Goal: Navigation & Orientation: Find specific page/section

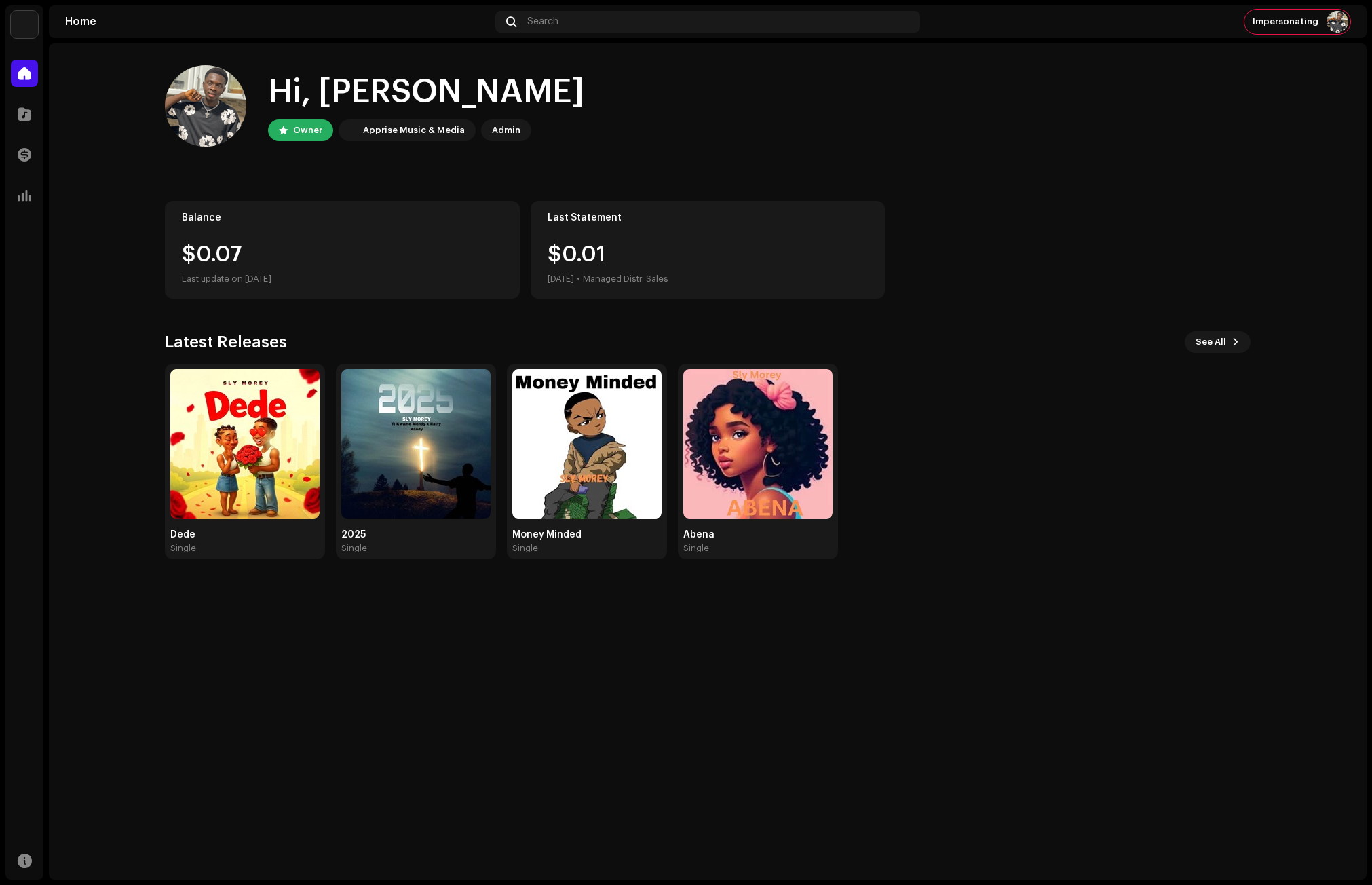
click at [425, 649] on div "Hi, [PERSON_NAME] Owner Apprise Music & Media Admin Balance $0.07 Last update o…" at bounding box center [707, 461] width 1318 height 836
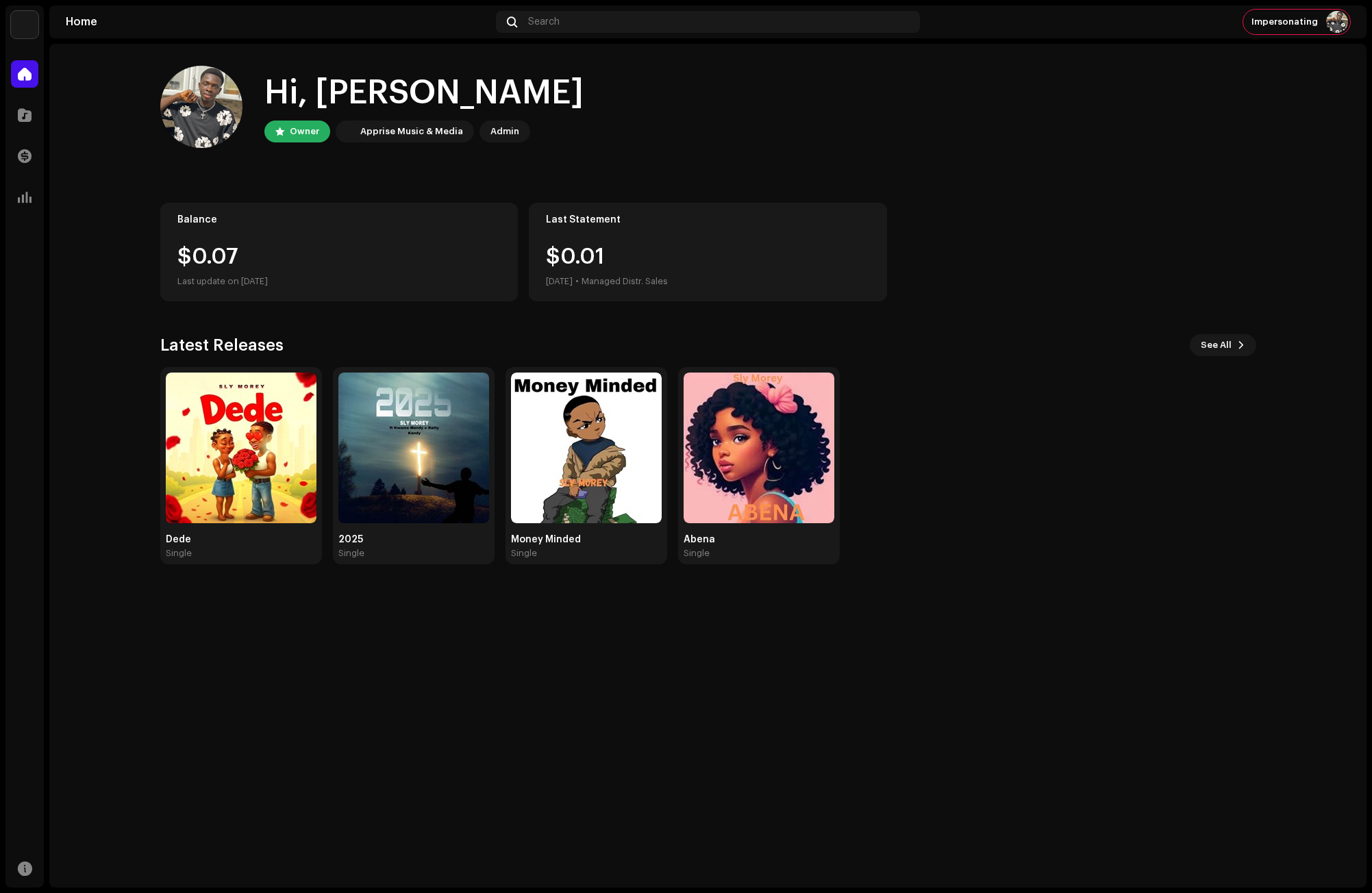
click at [993, 202] on div "Hi, [PERSON_NAME] Owner Apprise Music & Media Admin Balance $0.07 Last update o…" at bounding box center [708, 314] width 1096 height 542
drag, startPoint x: 974, startPoint y: 531, endPoint x: 913, endPoint y: 541, distance: 61.8
click at [973, 533] on div "Dede Single 2025 Single Money Minded Single Abena Single" at bounding box center [703, 466] width 1096 height 197
click at [1140, 123] on div "Hi, [PERSON_NAME] Owner Apprise Music & Media Admin" at bounding box center [708, 107] width 1096 height 82
click at [196, 541] on div "Dede" at bounding box center [241, 539] width 150 height 11
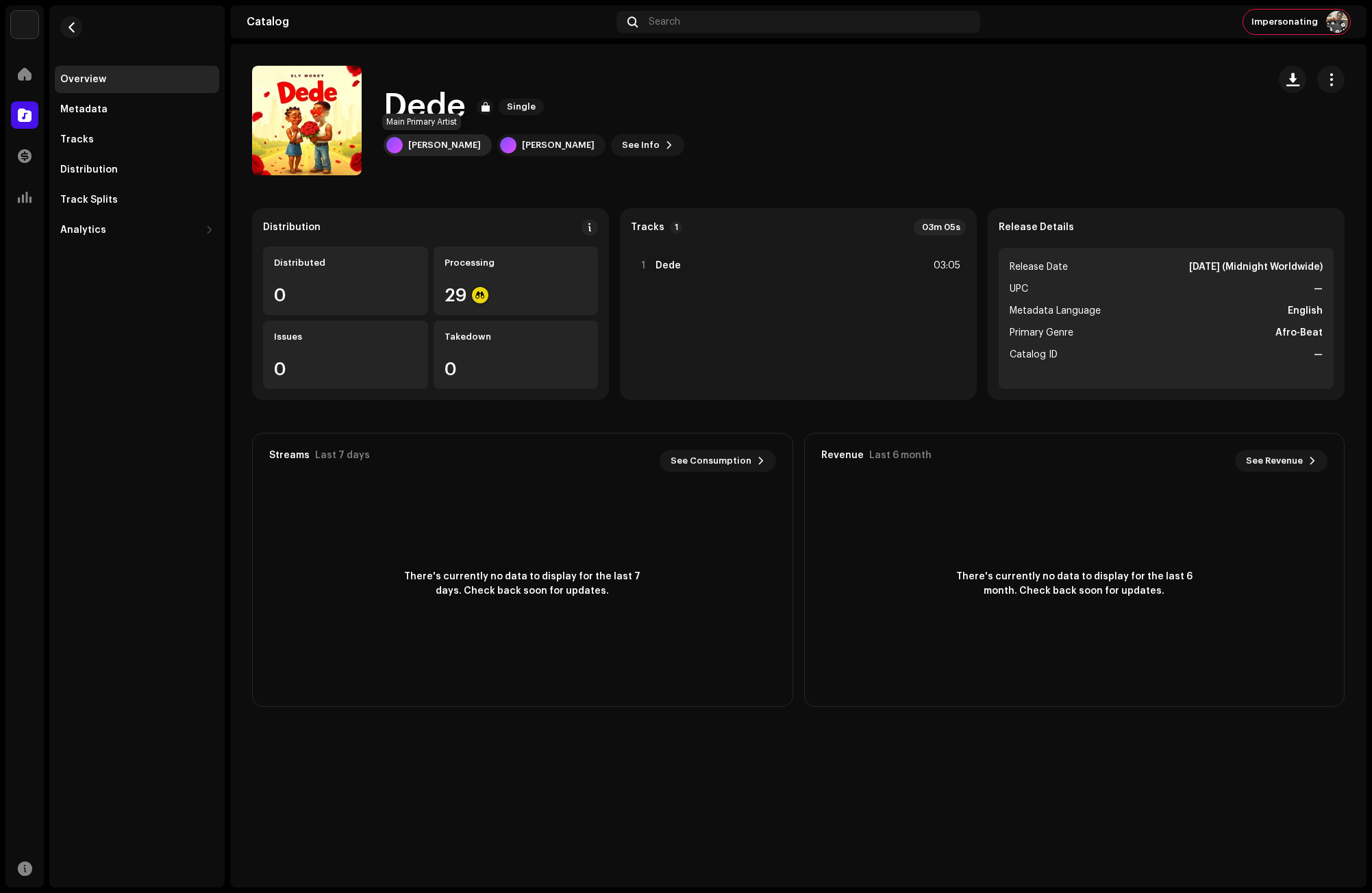
click at [426, 141] on div "[PERSON_NAME]" at bounding box center [445, 145] width 73 height 11
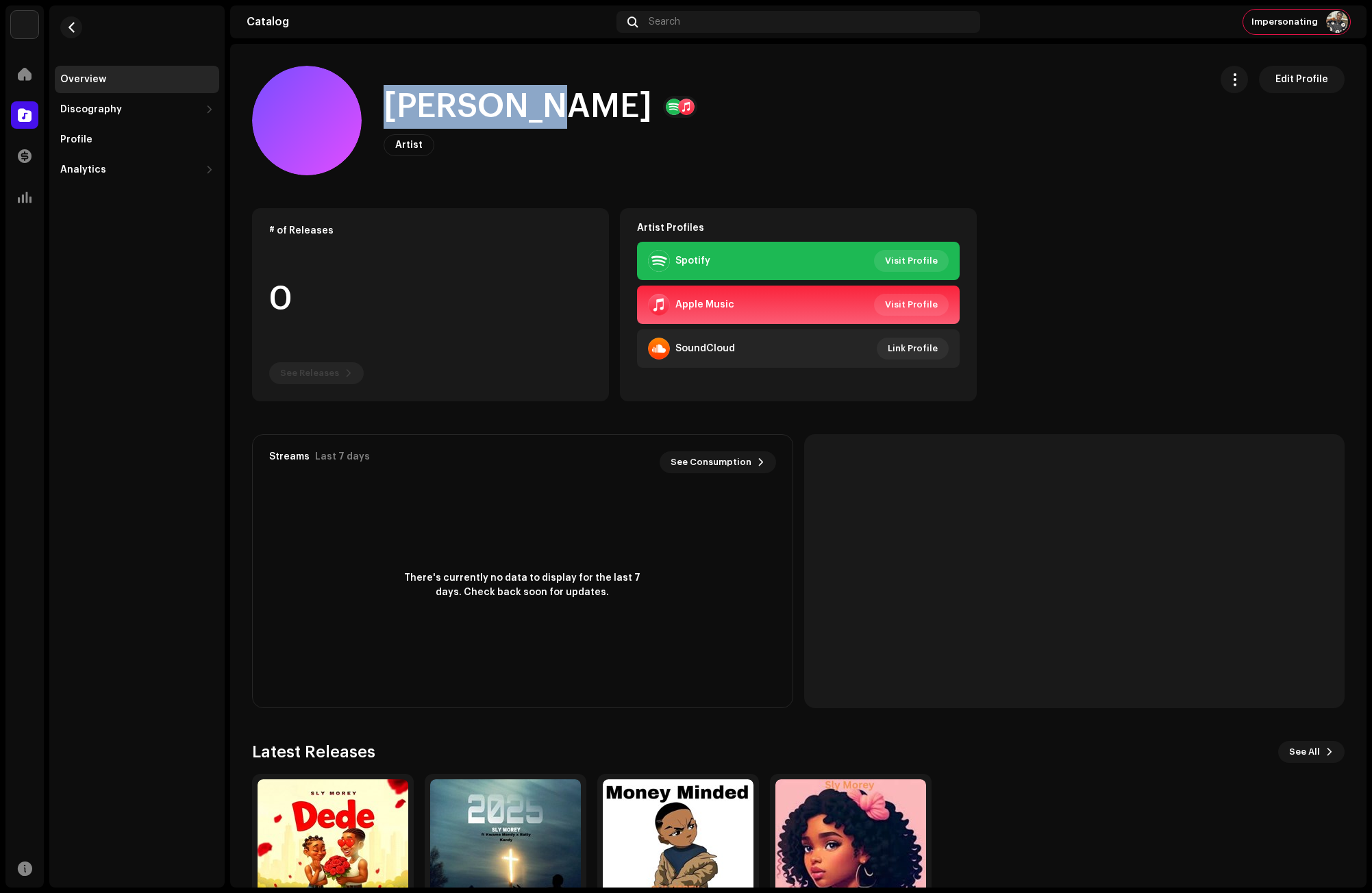
drag, startPoint x: 536, startPoint y: 107, endPoint x: 390, endPoint y: 110, distance: 146.0
click at [390, 110] on h1 "[PERSON_NAME]" at bounding box center [518, 107] width 269 height 44
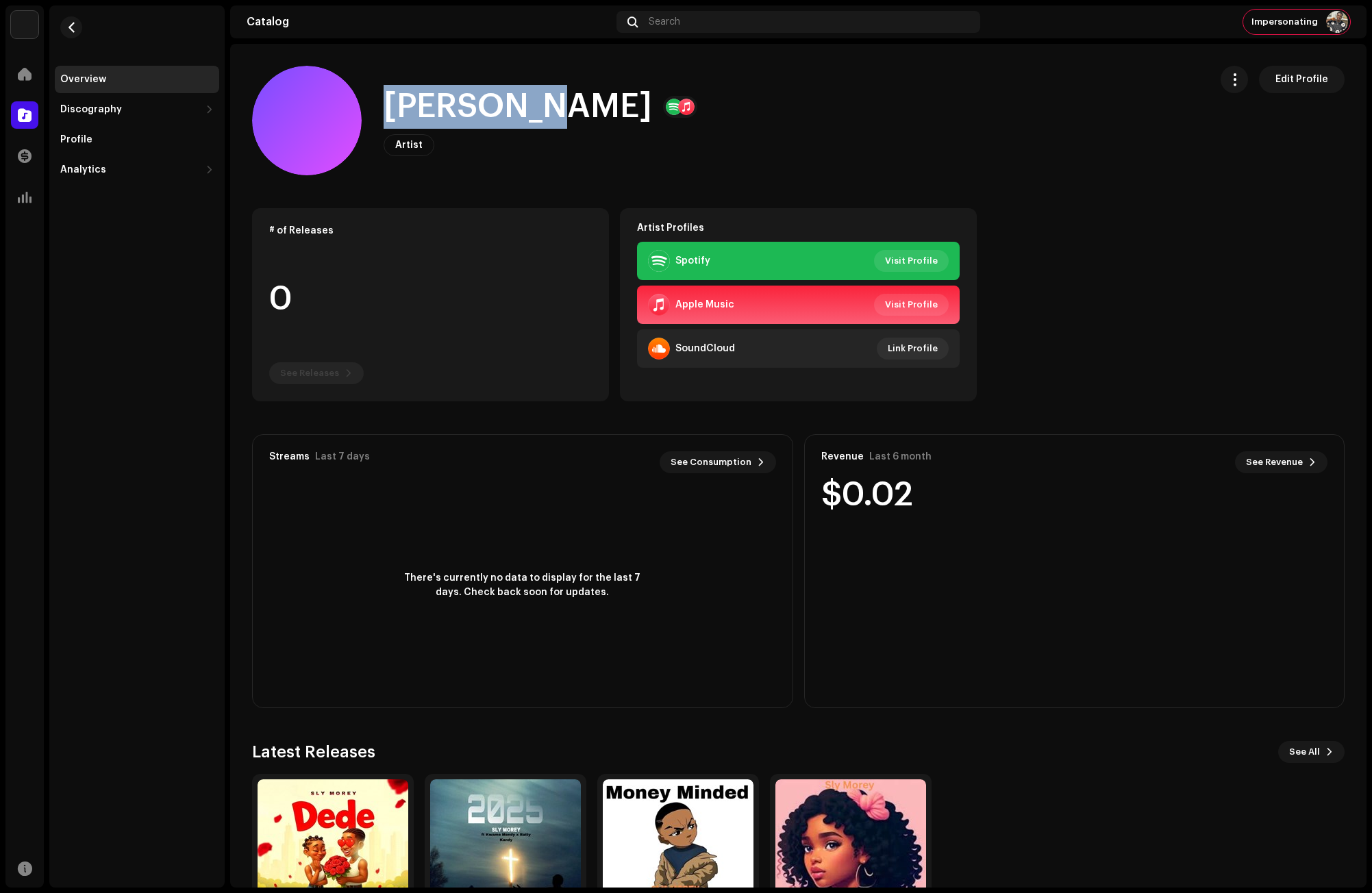
copy h1 "[PERSON_NAME]"
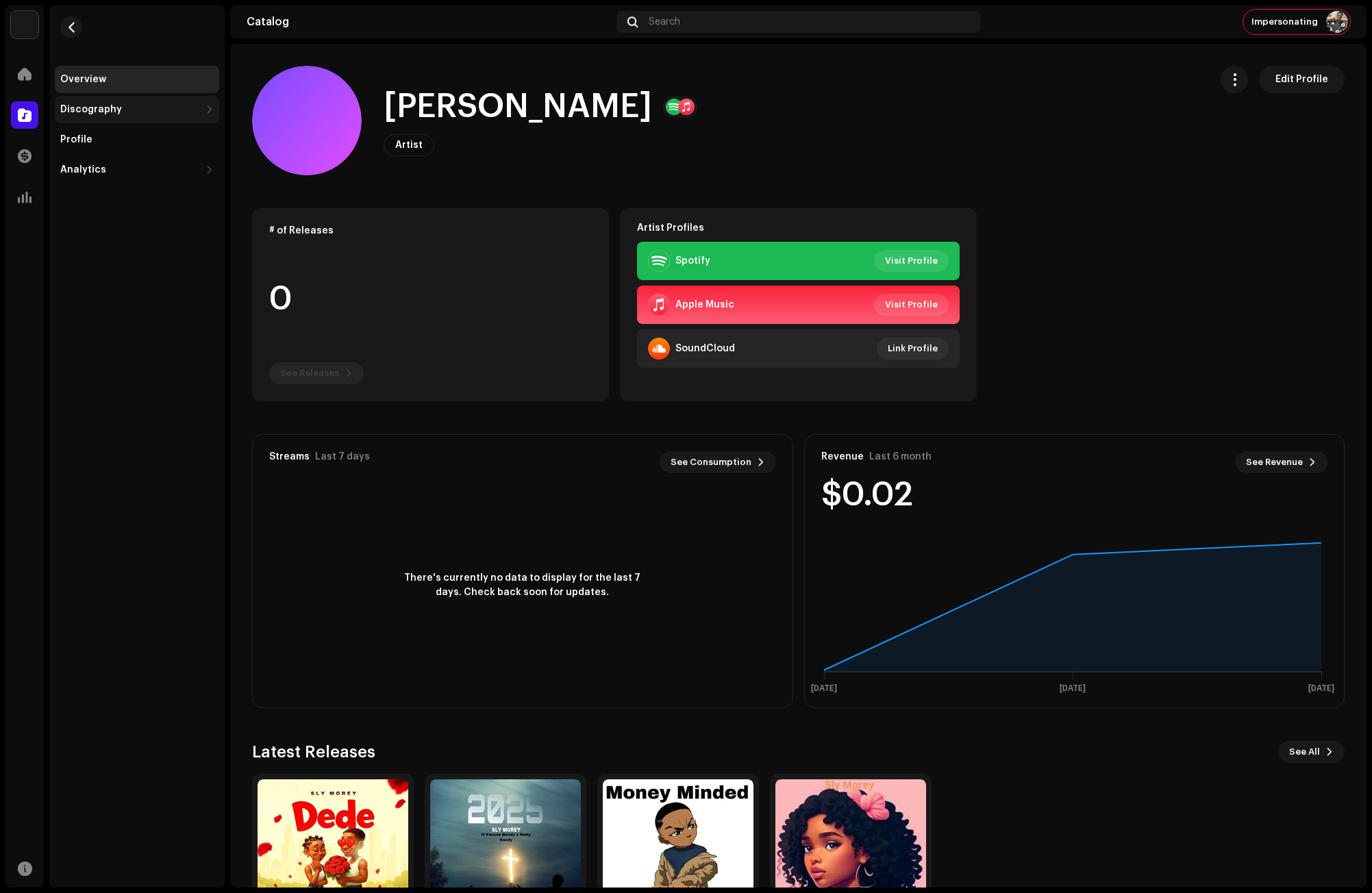
click at [77, 108] on div "Discography" at bounding box center [91, 109] width 62 height 11
click at [86, 139] on div "Releases" at bounding box center [88, 139] width 45 height 11
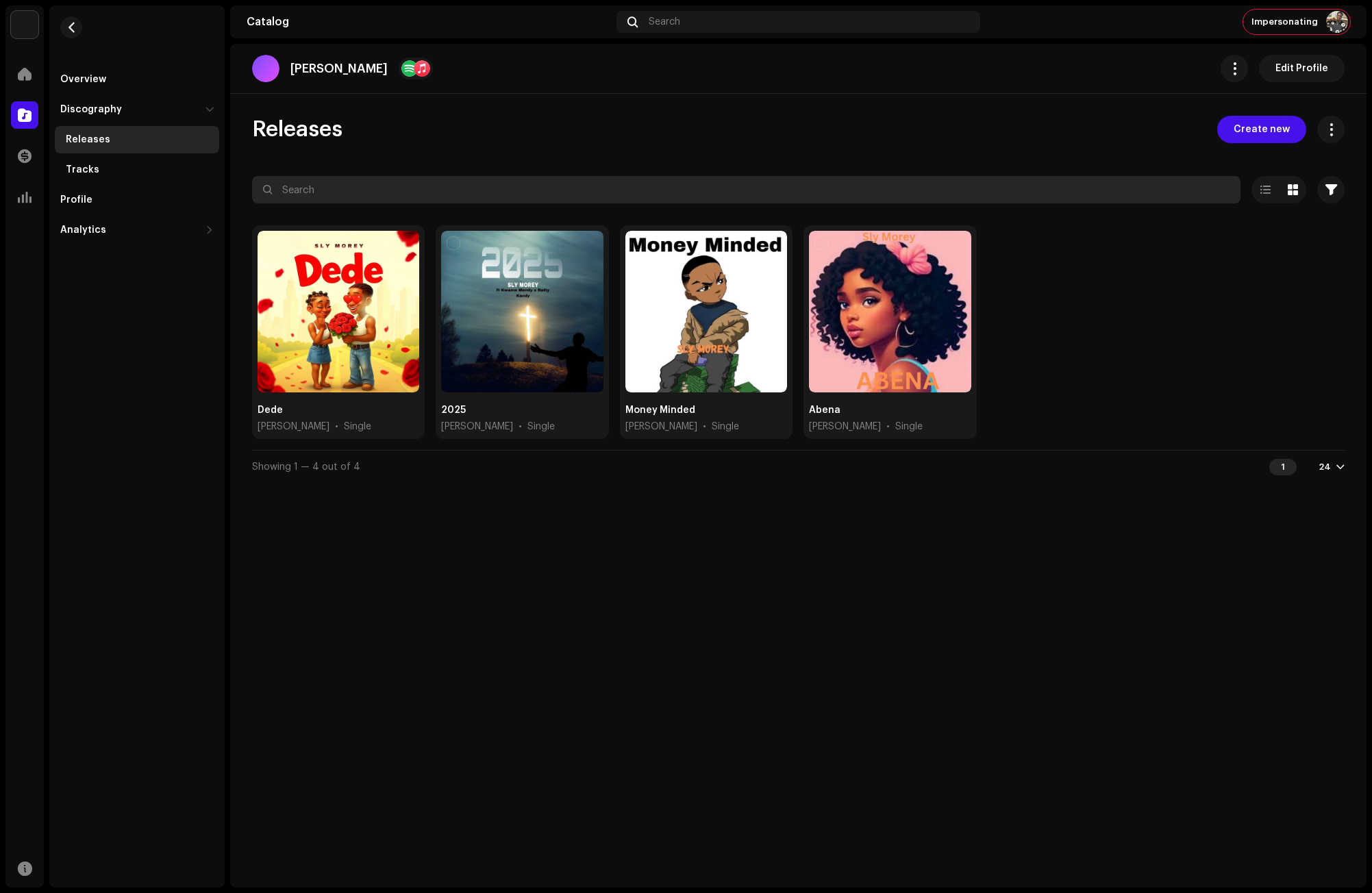
click at [294, 187] on input "text" at bounding box center [746, 190] width 988 height 27
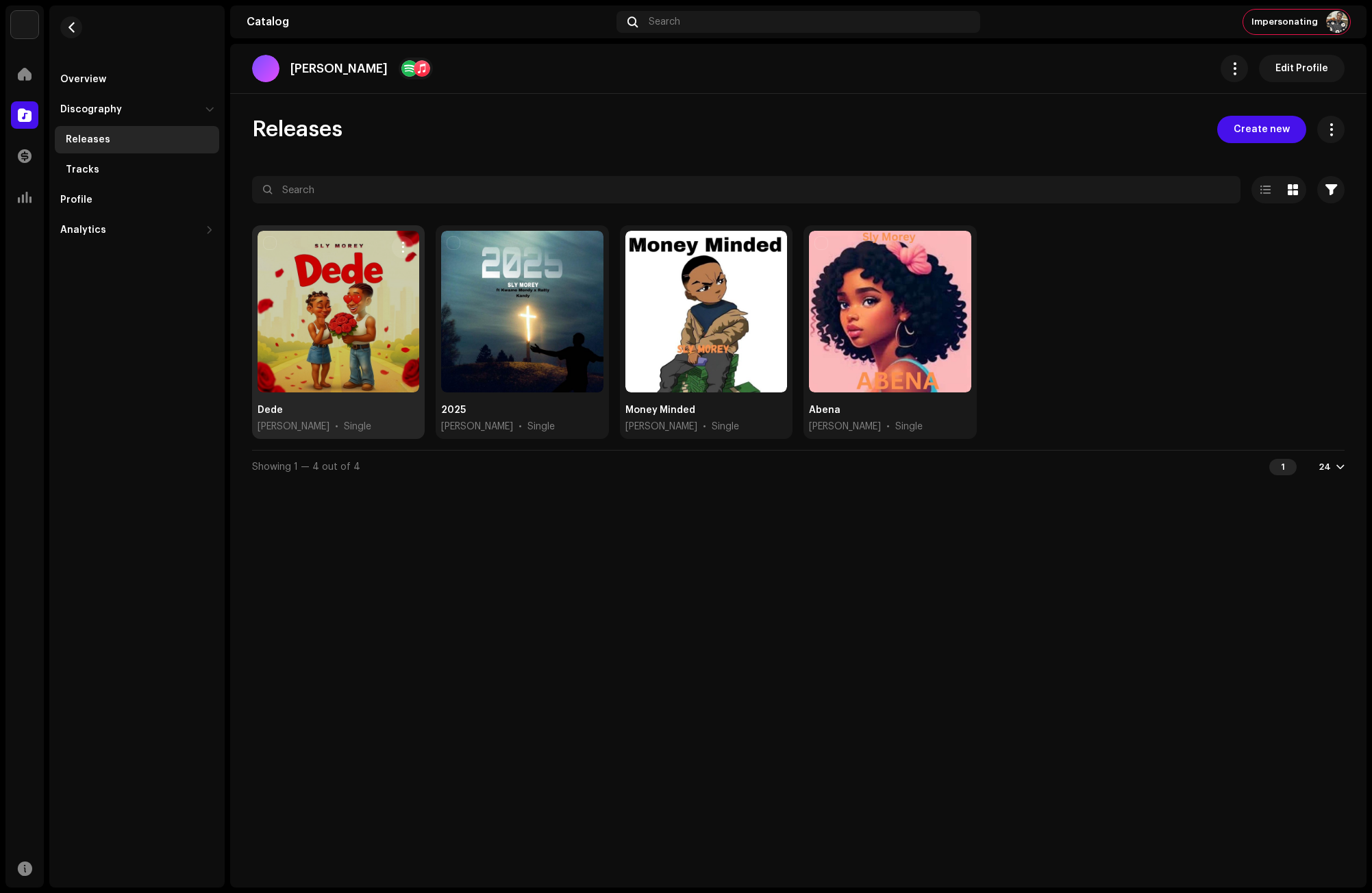
click at [315, 284] on div at bounding box center [338, 311] width 161 height 161
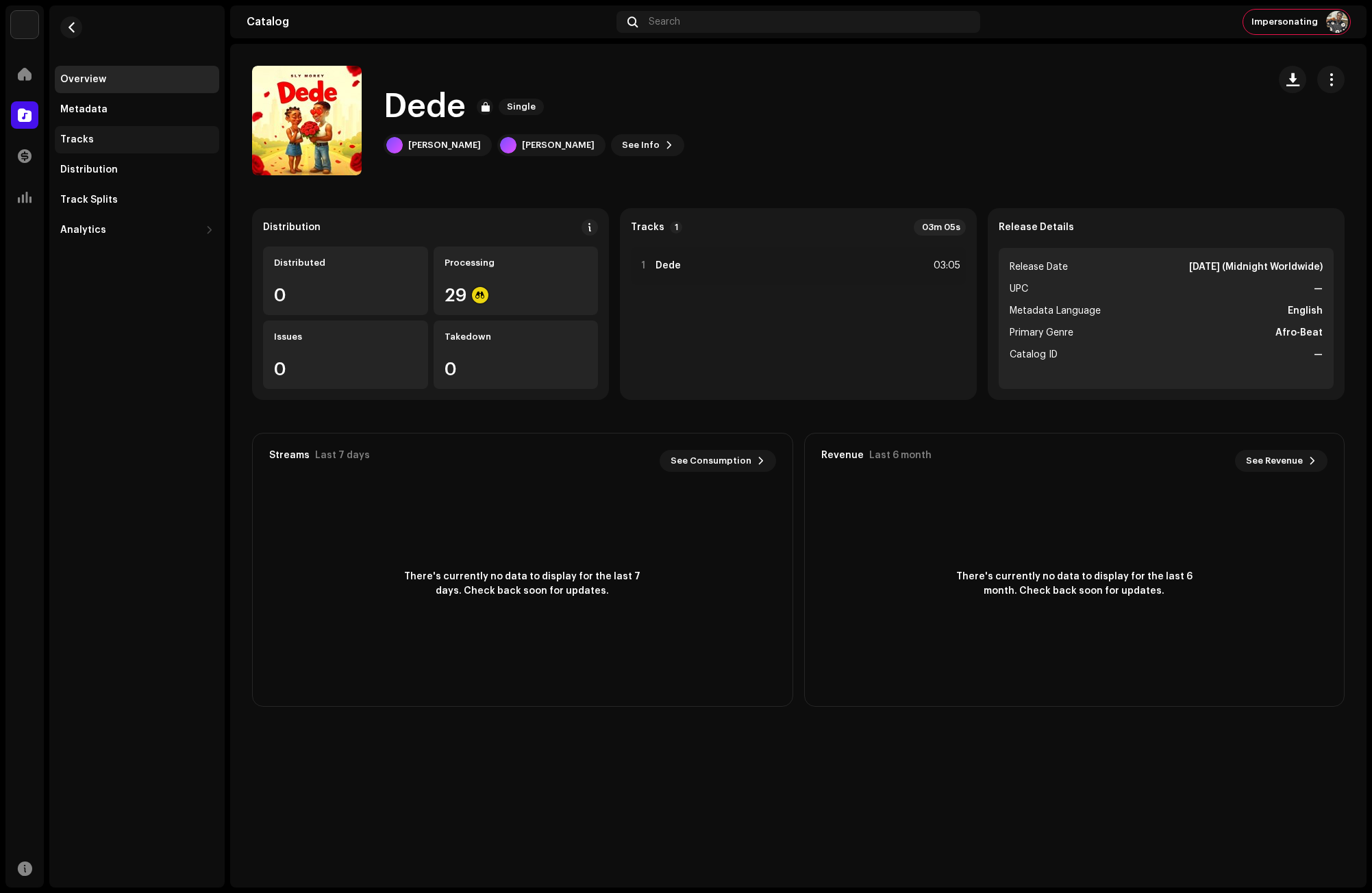
click at [94, 134] on div "Tracks" at bounding box center [137, 139] width 153 height 11
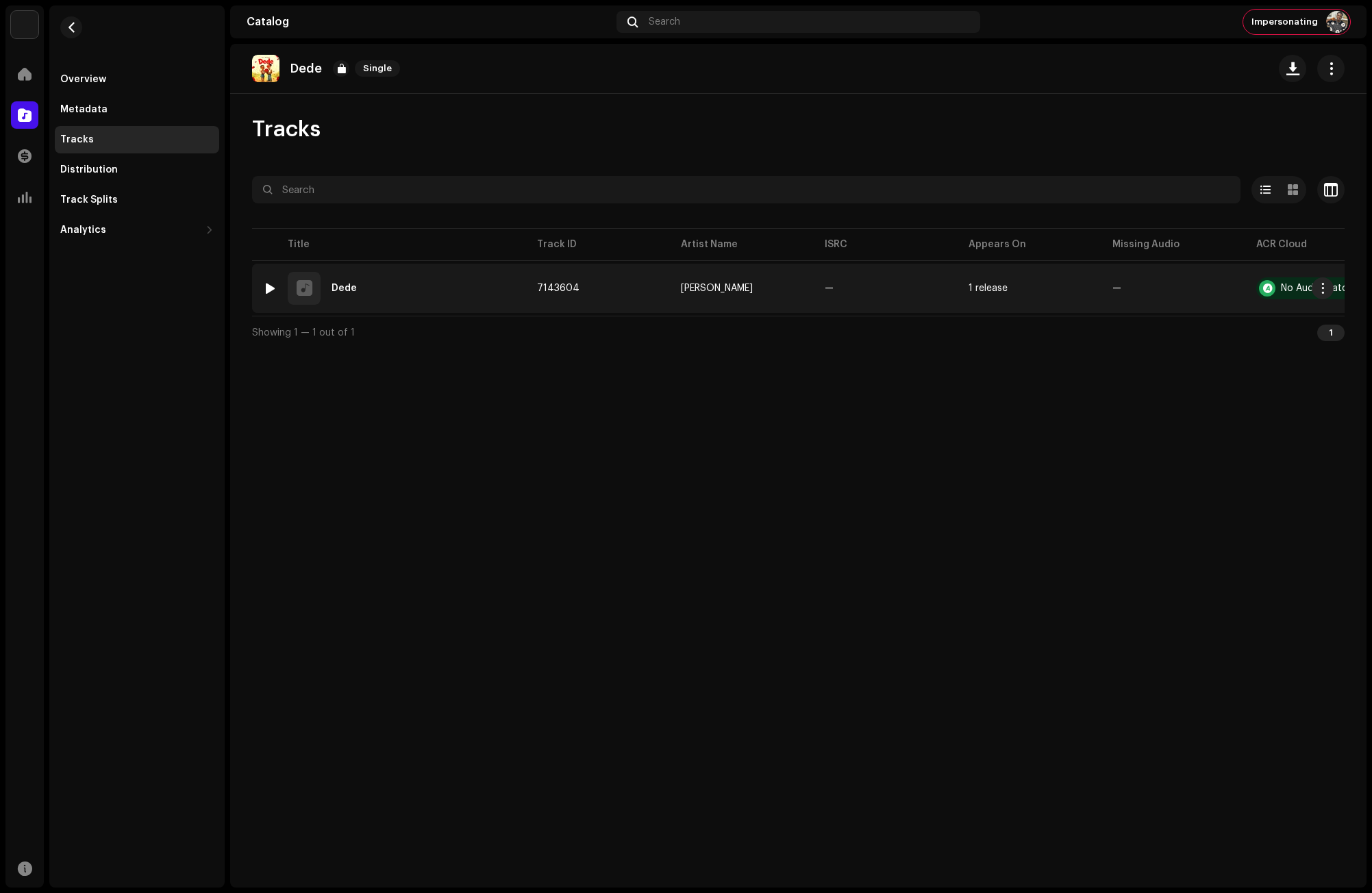
click at [332, 280] on div "1 Dede" at bounding box center [389, 288] width 252 height 33
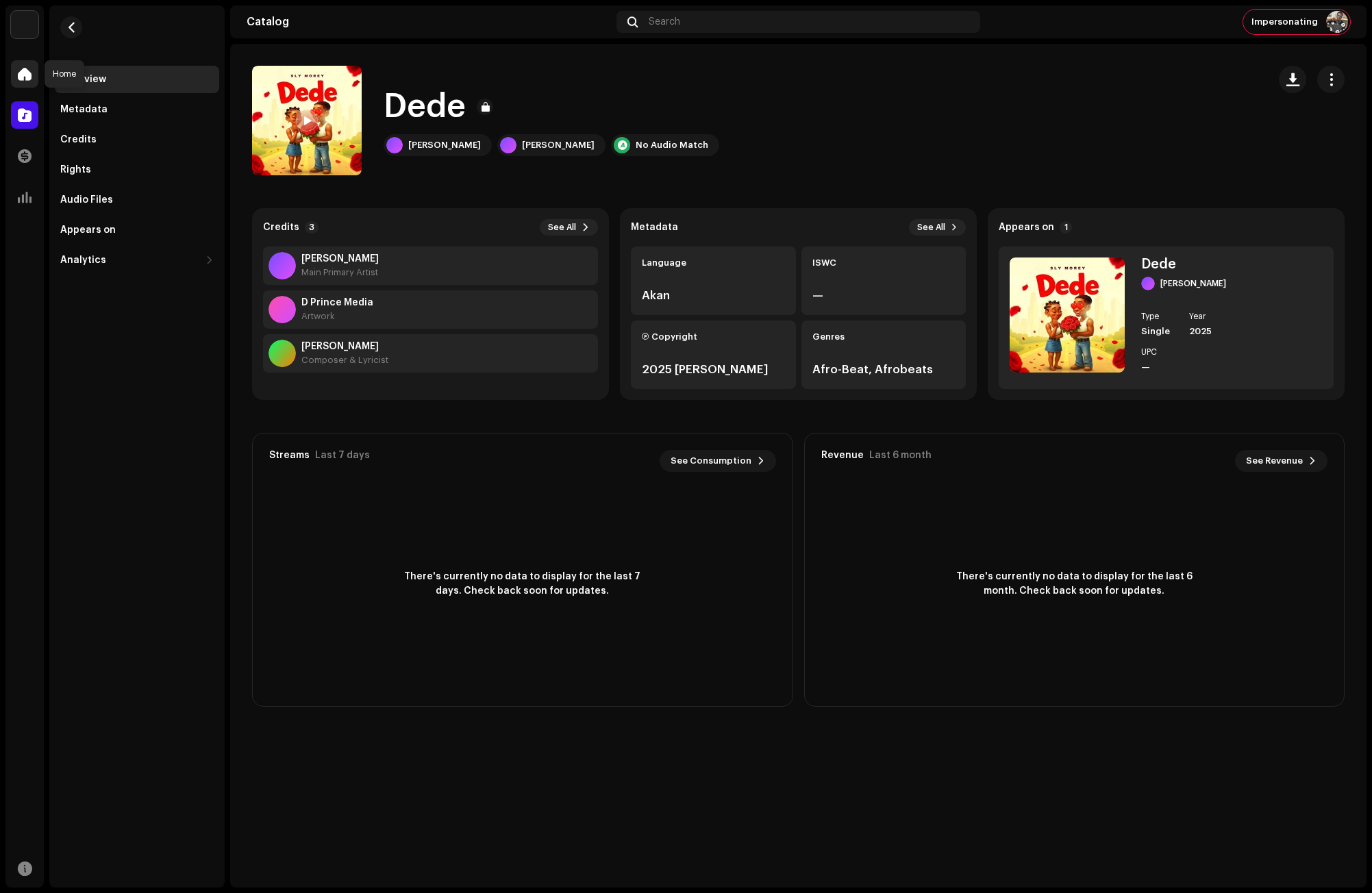
click at [27, 73] on span at bounding box center [25, 74] width 14 height 11
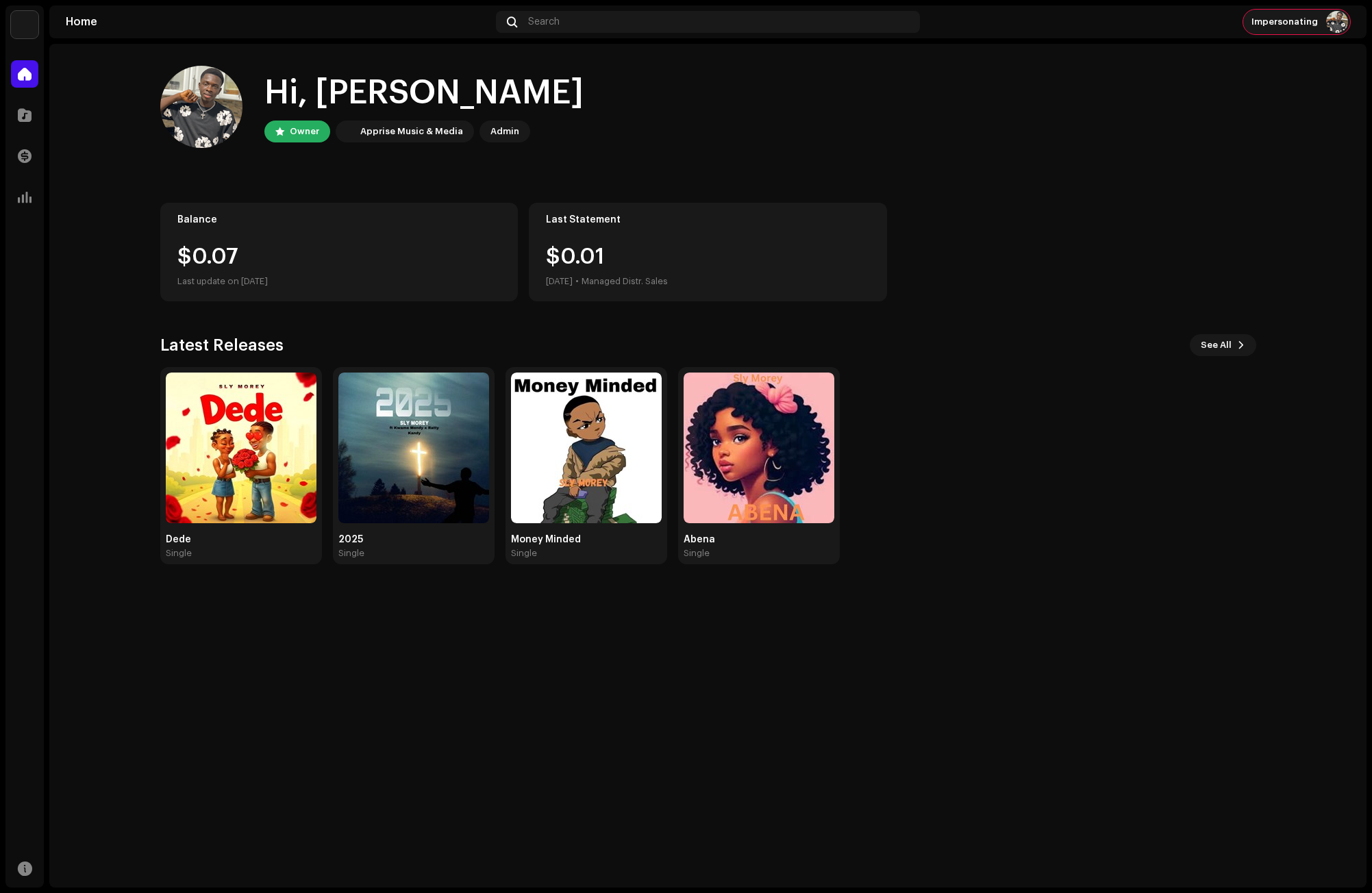
click at [1304, 21] on span "Impersonating" at bounding box center [1284, 22] width 67 height 11
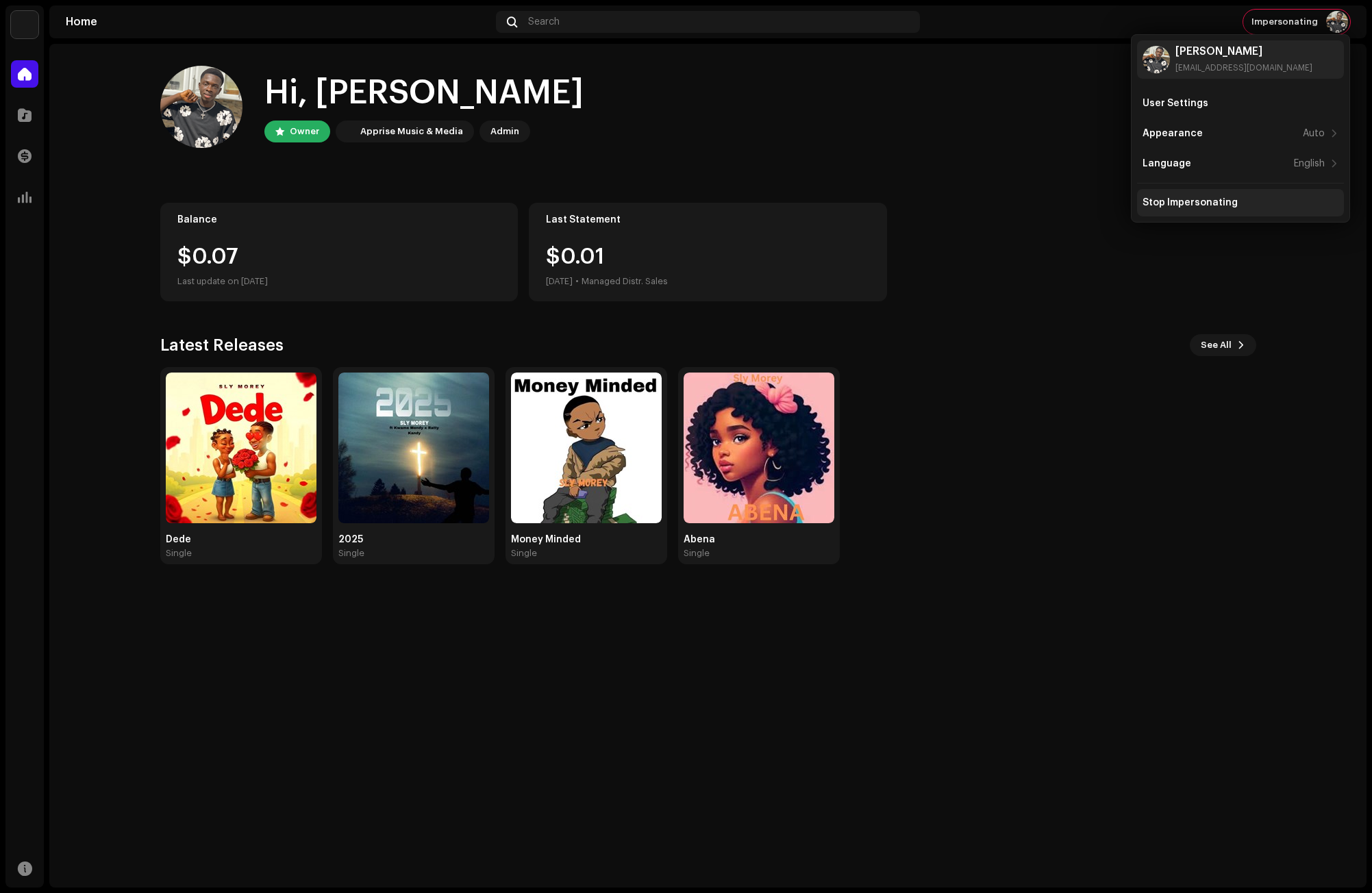
click at [1209, 200] on div "Stop Impersonating" at bounding box center [1190, 202] width 95 height 11
